Goal: Transaction & Acquisition: Purchase product/service

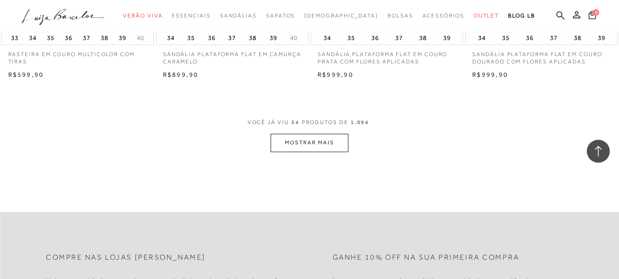
scroll to position [1703, 0]
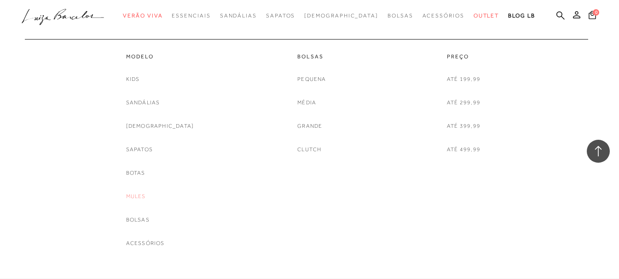
click at [146, 194] on link "Mules" at bounding box center [136, 197] width 20 height 10
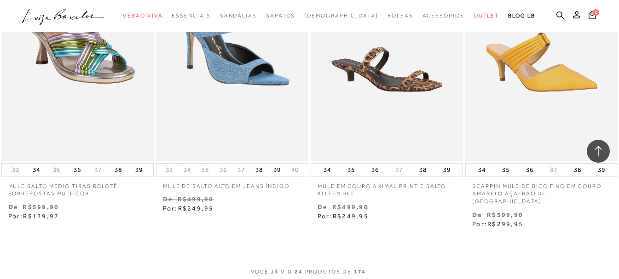
scroll to position [1795, 0]
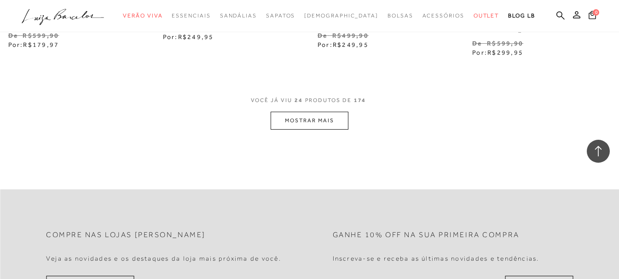
click at [323, 112] on button "MOSTRAR MAIS" at bounding box center [309, 121] width 77 height 18
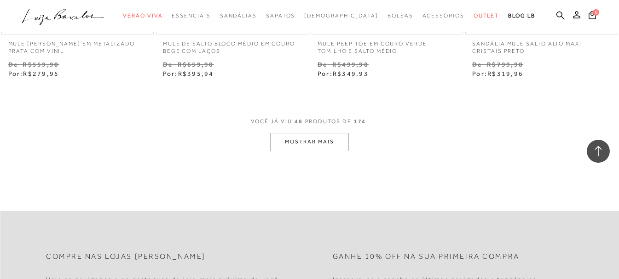
scroll to position [3590, 0]
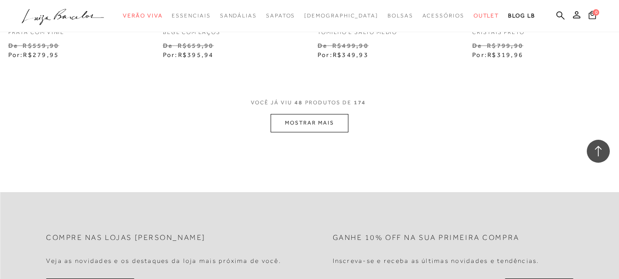
click at [309, 117] on button "MOSTRAR MAIS" at bounding box center [309, 123] width 77 height 18
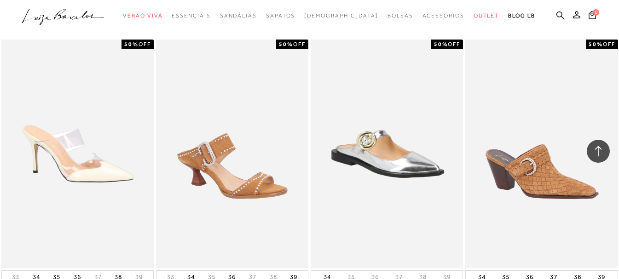
scroll to position [3636, 0]
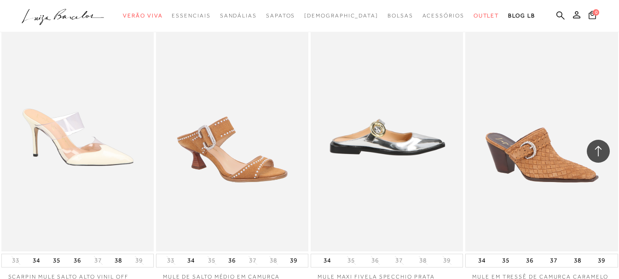
click at [402, 141] on img at bounding box center [387, 137] width 151 height 229
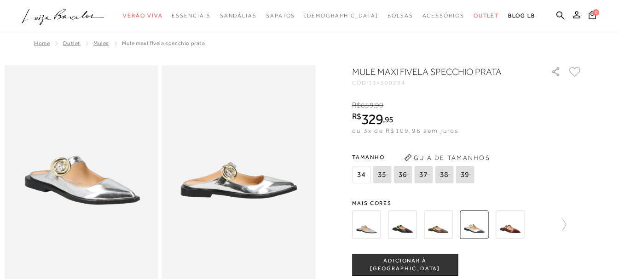
click at [447, 194] on div "MULE MAXI FIVELA SPECCHIO PRATA CÓD: 134500294 × É necessário selecionar um tam…" at bounding box center [467, 262] width 230 height 395
click at [445, 217] on img at bounding box center [438, 225] width 29 height 29
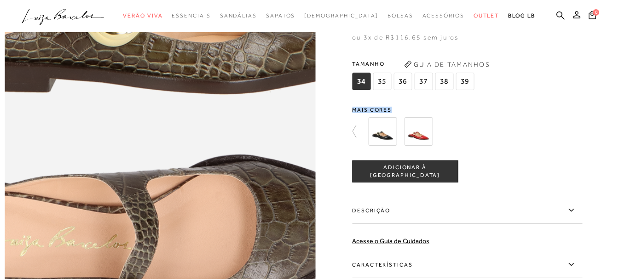
scroll to position [552, 0]
